Goal: Task Accomplishment & Management: Complete application form

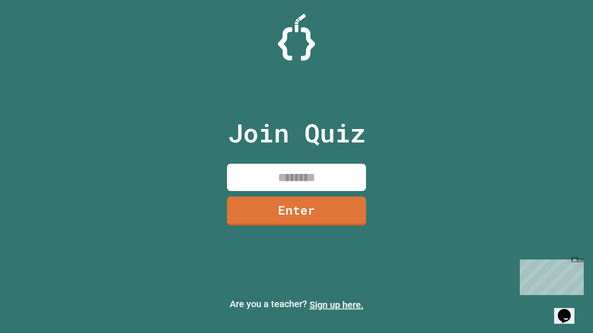
click at [336, 305] on link "Sign up here." at bounding box center [336, 305] width 54 height 11
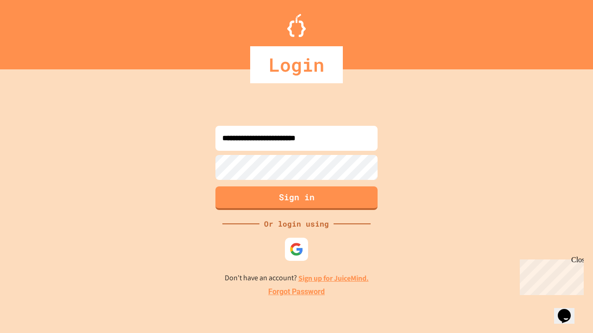
type input "**********"
